Goal: Information Seeking & Learning: Learn about a topic

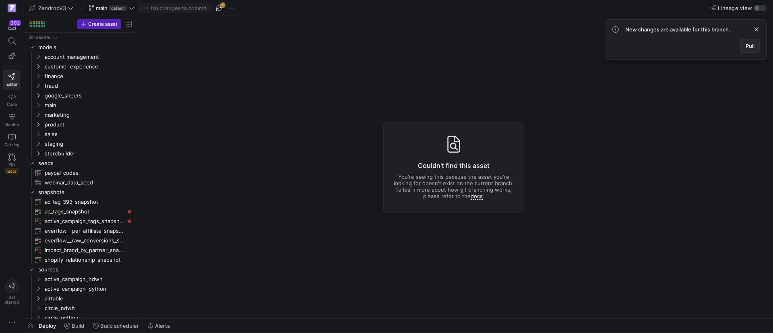
click at [754, 44] on span at bounding box center [749, 45] width 19 height 13
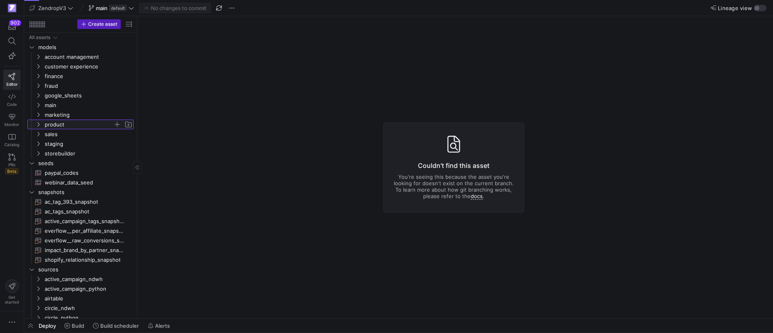
click at [36, 126] on icon "Press SPACE to select this row." at bounding box center [38, 124] width 6 height 5
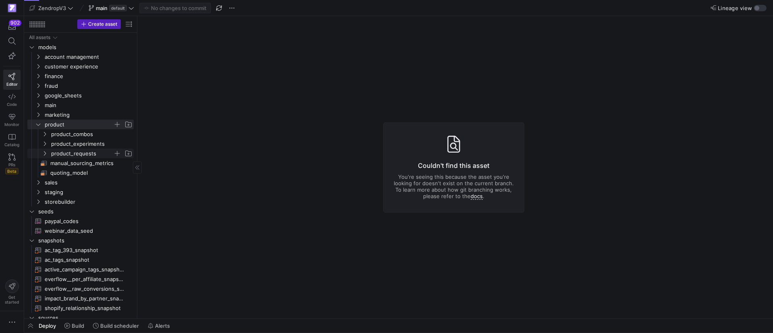
click at [45, 151] on icon "Press SPACE to select this row." at bounding box center [45, 153] width 6 height 5
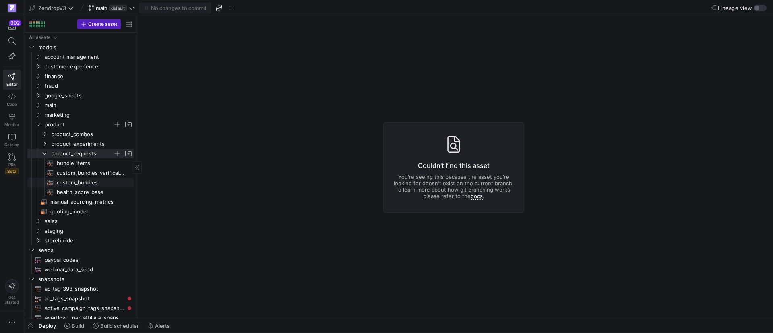
click at [76, 183] on span "custom_bundles​​​​​​​​​​" at bounding box center [91, 182] width 68 height 9
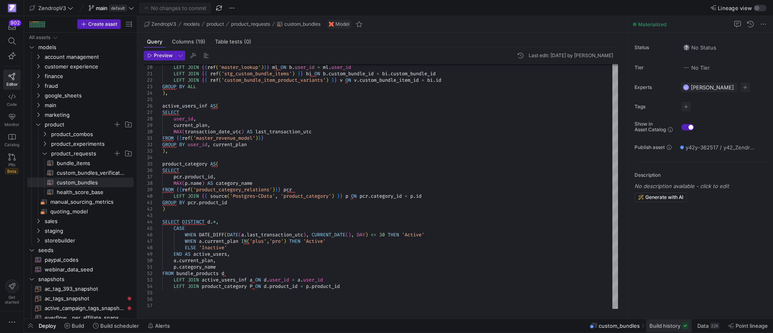
click at [672, 328] on span "Build history" at bounding box center [664, 325] width 31 height 6
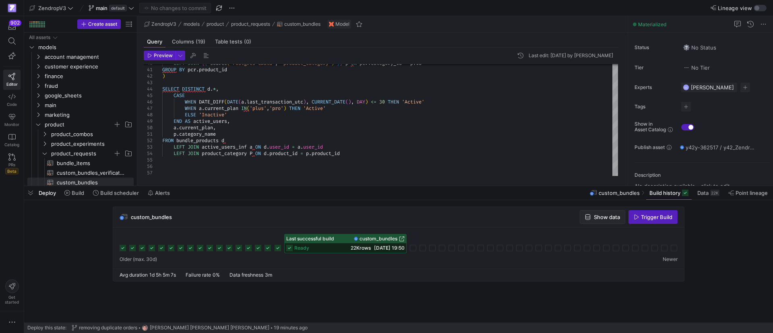
click at [596, 220] on span "Show data" at bounding box center [606, 217] width 26 height 6
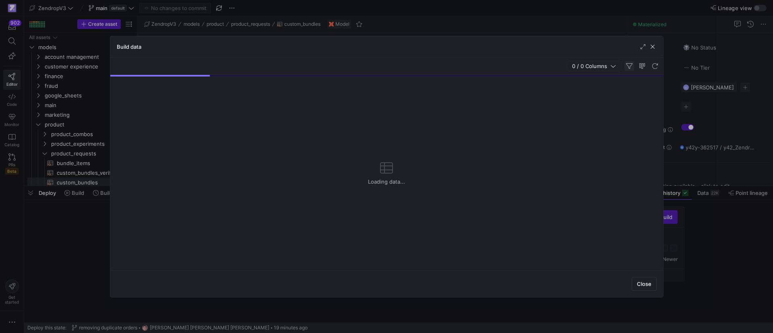
click at [631, 66] on span "button" at bounding box center [629, 66] width 10 height 10
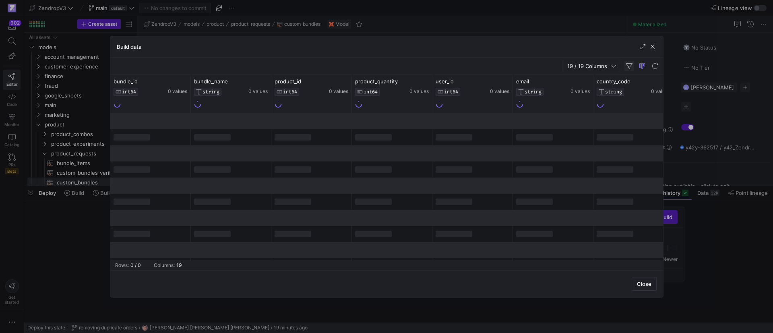
click at [630, 66] on span "button" at bounding box center [629, 66] width 10 height 10
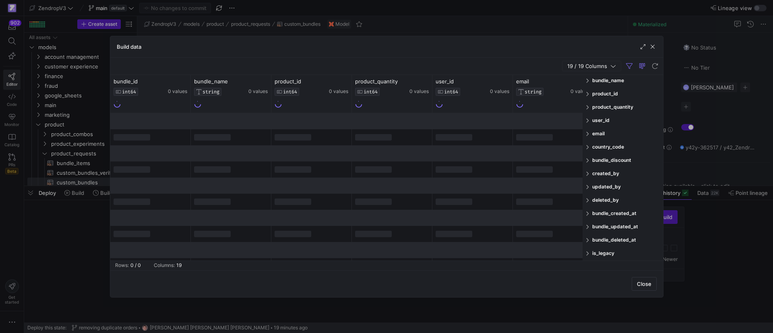
scroll to position [79, 0]
click at [587, 203] on span at bounding box center [587, 201] width 5 height 6
click at [591, 227] on input "FALSE" at bounding box center [588, 228] width 6 height 6
radio input "true"
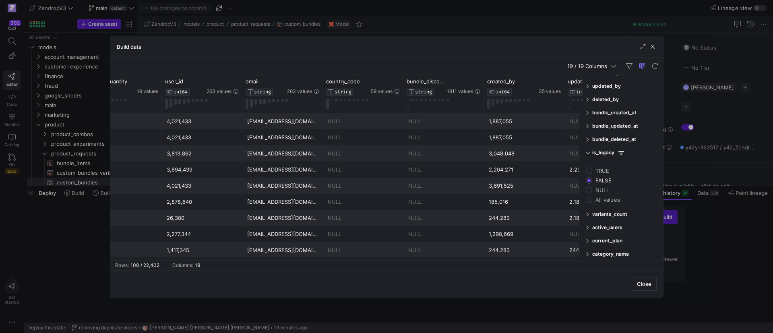
scroll to position [0, 0]
click at [354, 81] on span "country_code" at bounding box center [342, 81] width 34 height 6
click at [384, 82] on icon at bounding box center [384, 81] width 3 height 6
click at [385, 82] on icon at bounding box center [384, 81] width 3 height 6
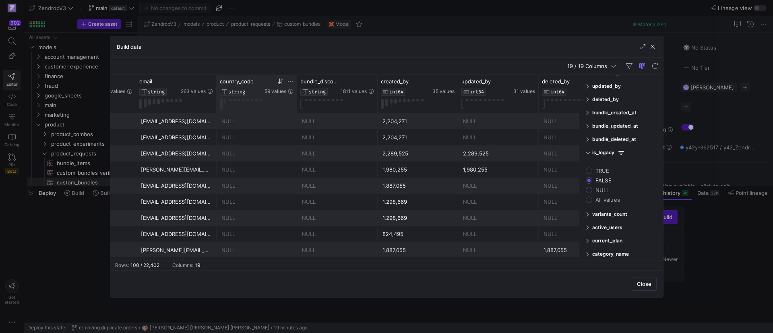
scroll to position [0, 378]
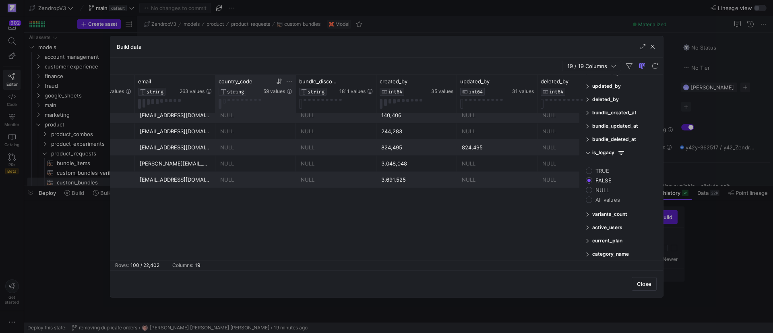
click at [278, 80] on icon at bounding box center [279, 81] width 6 height 6
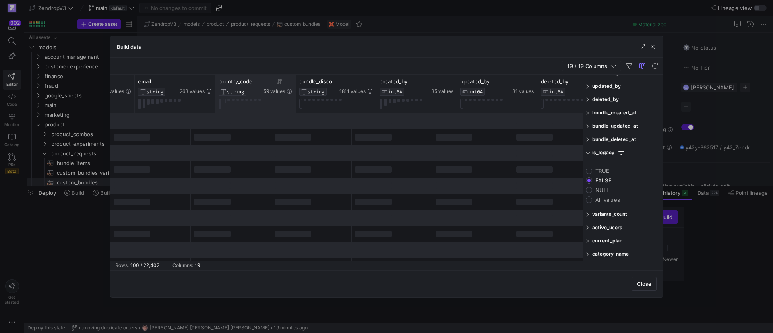
click at [280, 83] on icon at bounding box center [280, 81] width 3 height 6
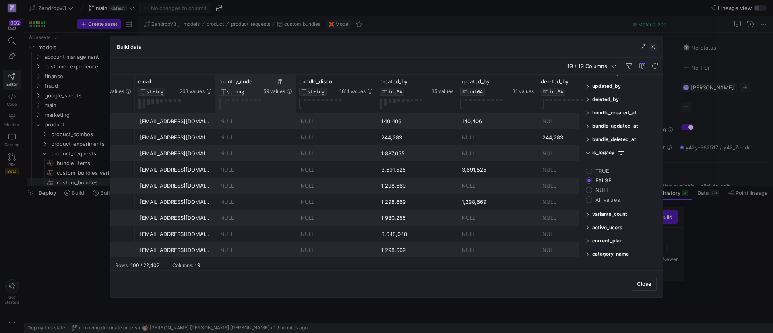
click at [655, 45] on span "button" at bounding box center [652, 47] width 8 height 8
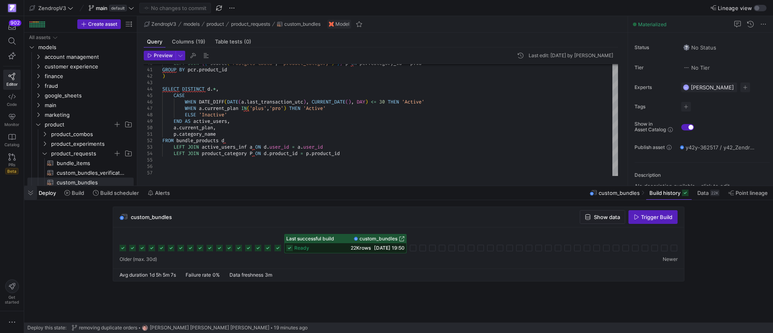
click at [34, 194] on span "button" at bounding box center [30, 193] width 13 height 14
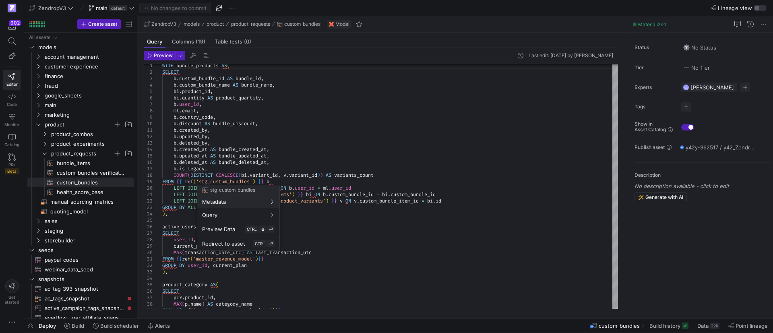
click at [297, 153] on div at bounding box center [386, 166] width 773 height 333
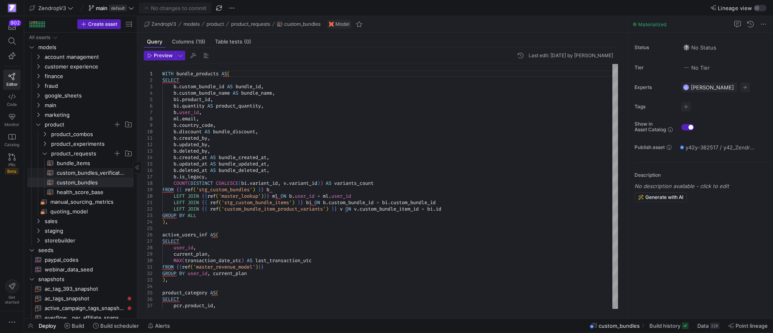
click at [89, 173] on span "custom_bundles_verification​​​​​​​​​​" at bounding box center [91, 172] width 68 height 9
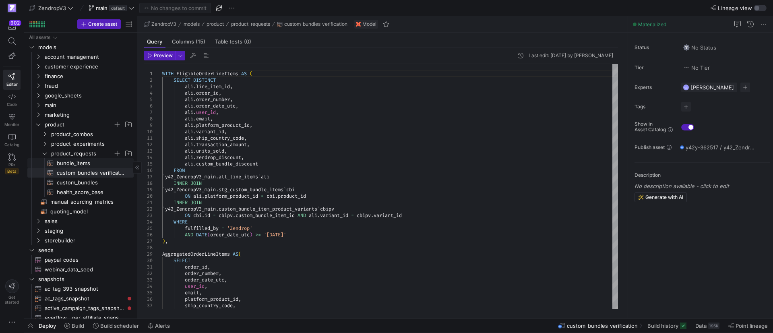
click at [88, 163] on span "bundle_items​​​​​​​​​​" at bounding box center [91, 163] width 68 height 9
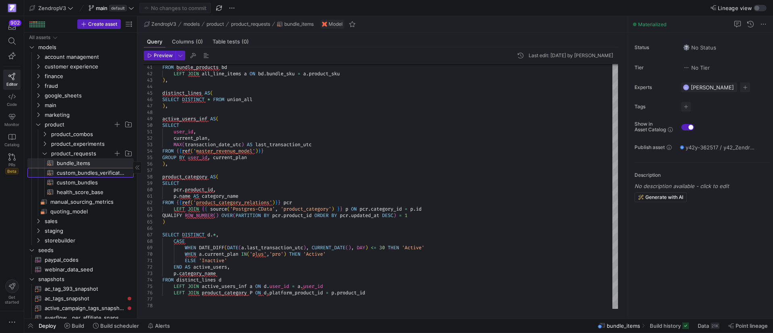
click at [79, 173] on span "custom_bundles_verification​​​​​​​​​​" at bounding box center [91, 172] width 68 height 9
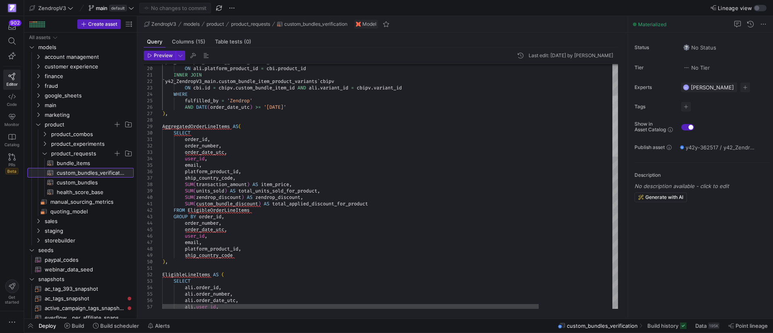
click at [612, 128] on div at bounding box center [615, 126] width 6 height 61
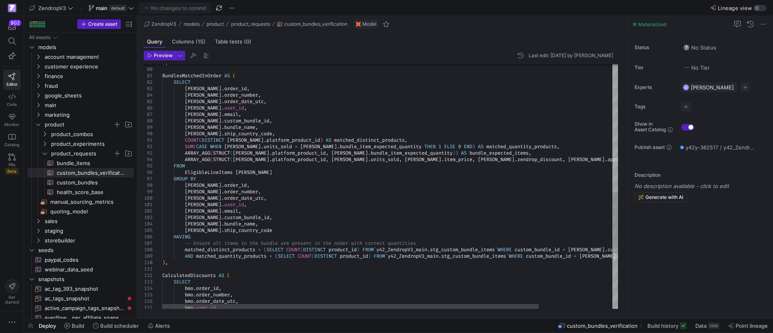
click at [314, 146] on div ") , BundlesMatchedInOrder AS ( SELECT [PERSON_NAME] . order_id , [PERSON_NAME] …" at bounding box center [434, 42] width 544 height 983
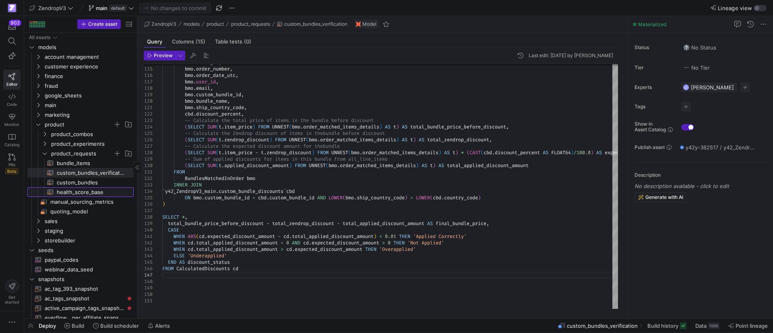
click at [90, 193] on span "health_score_base​​​​​​​​​​" at bounding box center [91, 192] width 68 height 9
click at [90, 183] on span "custom_bundles​​​​​​​​​​" at bounding box center [91, 182] width 68 height 9
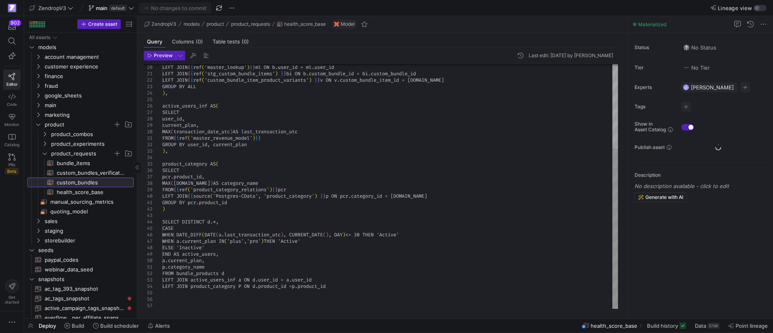
type textarea "WITH bundle_products AS( SELECT b.custom_bundle_id AS bundle_id, b.custom_bundl…"
